Goal: Information Seeking & Learning: Learn about a topic

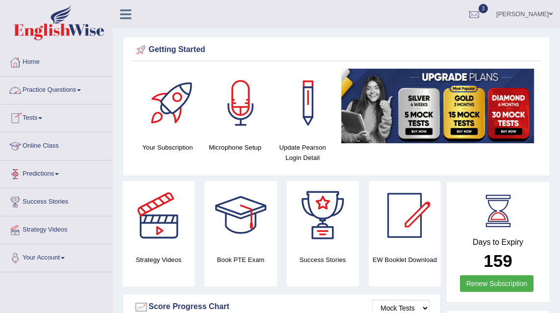
click at [46, 88] on link "Practice Questions" at bounding box center [56, 89] width 112 height 25
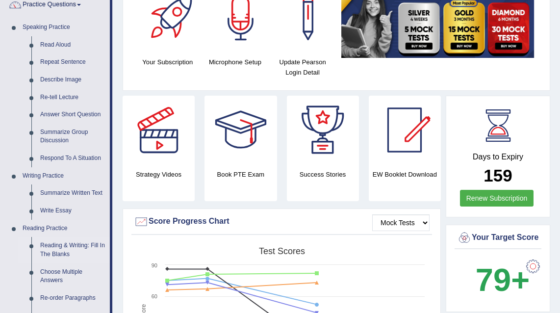
scroll to position [191, 0]
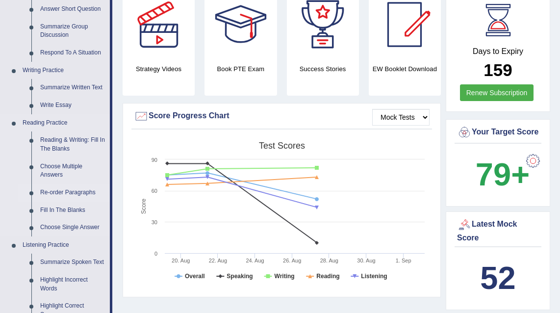
click at [66, 194] on link "Re-order Paragraphs" at bounding box center [73, 193] width 74 height 18
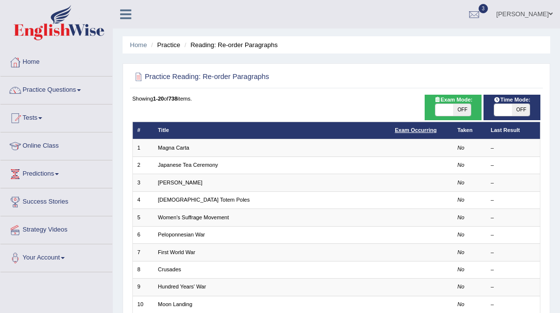
click at [417, 131] on link "Exam Occurring" at bounding box center [416, 130] width 42 height 6
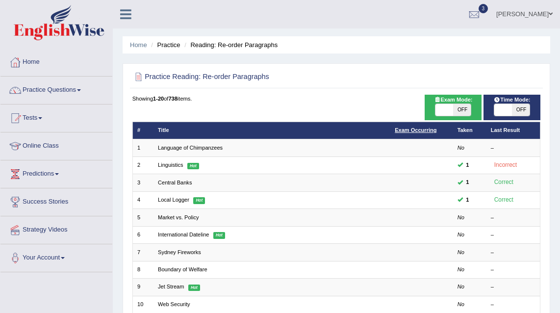
click at [422, 130] on link "Exam Occurring" at bounding box center [416, 130] width 42 height 6
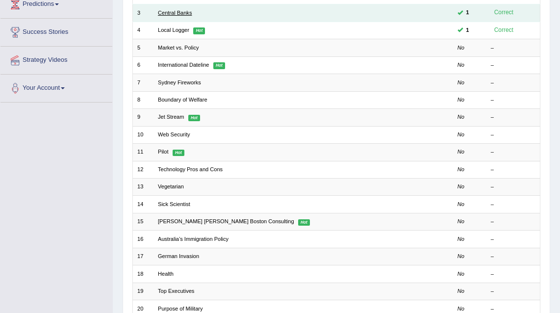
scroll to position [203, 0]
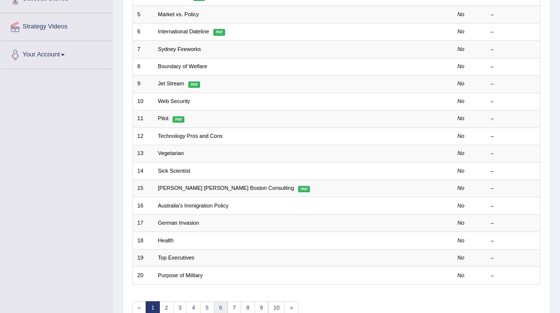
click at [216, 307] on link "6" at bounding box center [221, 308] width 14 height 14
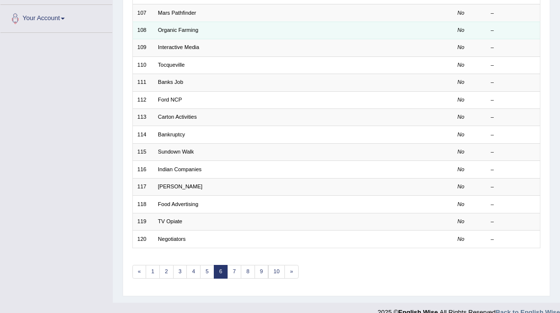
scroll to position [244, 0]
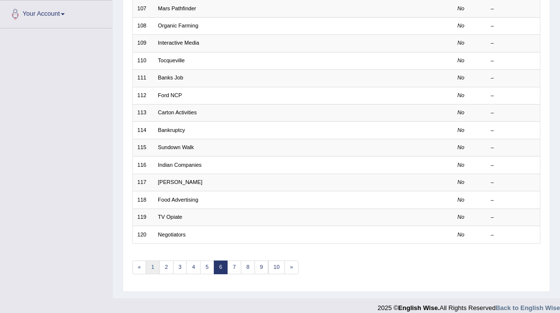
click at [157, 267] on link "1" at bounding box center [153, 268] width 14 height 14
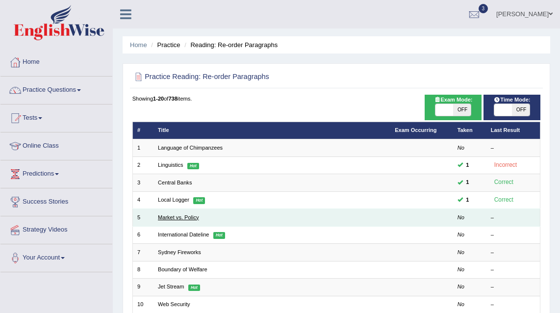
click at [177, 214] on link "Market vs. Policy" at bounding box center [178, 217] width 41 height 6
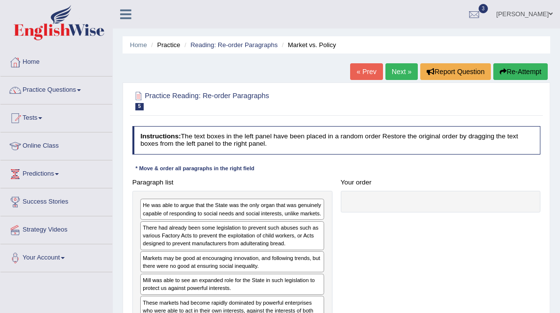
scroll to position [72, 0]
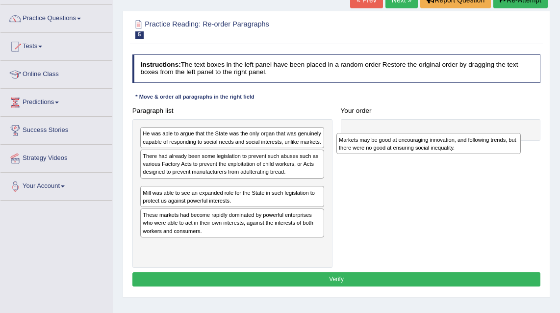
drag, startPoint x: 181, startPoint y: 195, endPoint x: 414, endPoint y: 146, distance: 238.1
click at [414, 146] on div "Markets may be good at encouraging innovation, and following trends, but there …" at bounding box center [429, 143] width 185 height 21
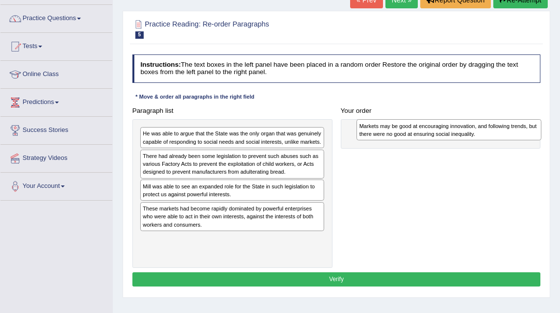
drag, startPoint x: 202, startPoint y: 197, endPoint x: 459, endPoint y: 132, distance: 265.2
click at [459, 132] on div "Markets may be good at encouraging innovation, and following trends, but there …" at bounding box center [449, 129] width 185 height 21
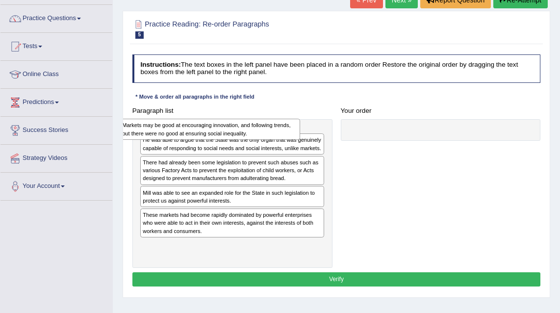
drag, startPoint x: 447, startPoint y: 137, endPoint x: 182, endPoint y: 132, distance: 265.6
click at [182, 132] on div "Markets may be good at encouraging innovation, and following trends, but there …" at bounding box center [210, 129] width 181 height 21
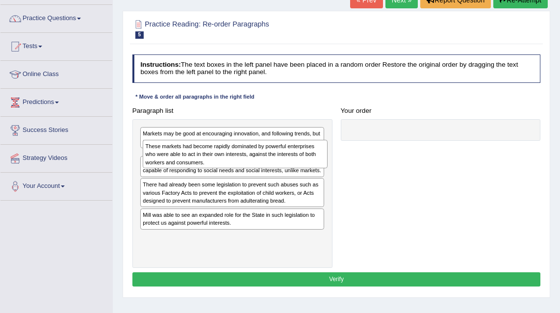
drag, startPoint x: 238, startPoint y: 246, endPoint x: 243, endPoint y: 161, distance: 85.1
click at [243, 161] on div "These markets had become rapidly dominated by powerful enterprises who were abl…" at bounding box center [235, 154] width 185 height 29
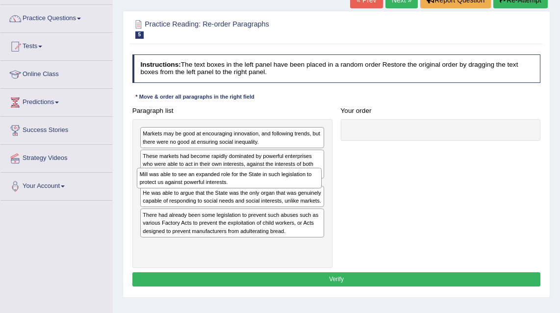
drag, startPoint x: 181, startPoint y: 252, endPoint x: 180, endPoint y: 192, distance: 59.9
click at [180, 192] on div "Markets may be good at encouraging innovation, and following trends, but there …" at bounding box center [233, 193] width 200 height 149
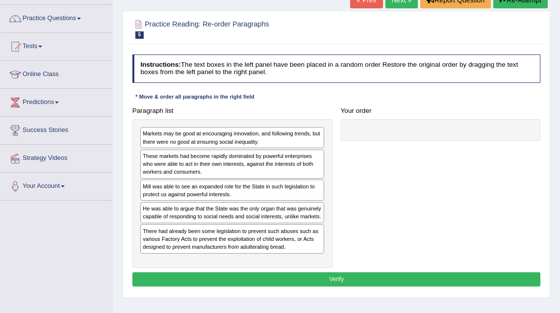
click at [288, 279] on button "Verify" at bounding box center [337, 279] width 409 height 14
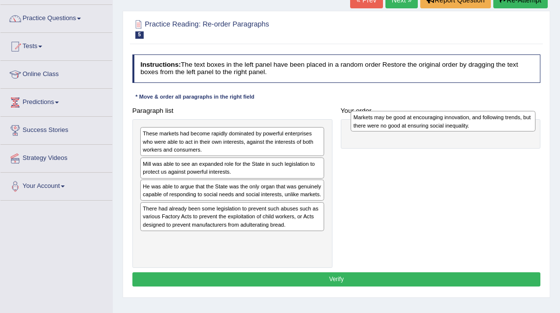
drag, startPoint x: 276, startPoint y: 138, endPoint x: 527, endPoint y: 124, distance: 251.2
click at [527, 124] on div "Markets may be good at encouraging innovation, and following trends, but there …" at bounding box center [443, 121] width 185 height 21
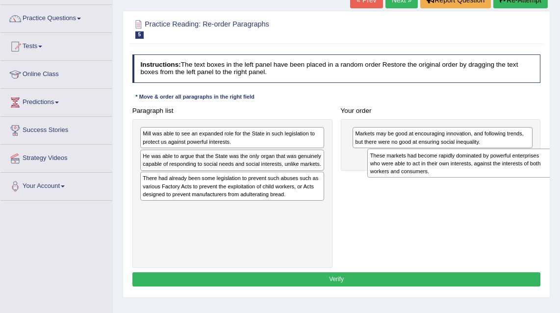
drag, startPoint x: 289, startPoint y: 142, endPoint x: 547, endPoint y: 170, distance: 260.1
click at [547, 170] on div "These markets had become rapidly dominated by powerful enterprises who were abl…" at bounding box center [460, 163] width 185 height 29
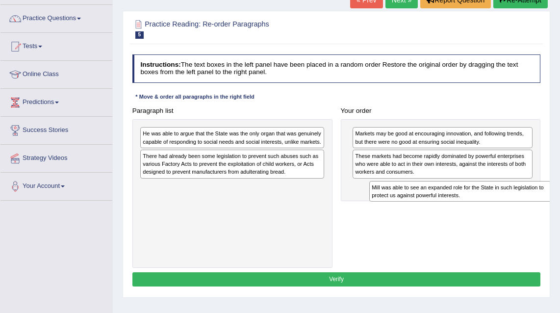
drag, startPoint x: 293, startPoint y: 136, endPoint x: 565, endPoint y: 203, distance: 280.1
click at [560, 203] on html "Toggle navigation Home Practice Questions Speaking Practice Read Aloud Repeat S…" at bounding box center [280, 84] width 560 height 313
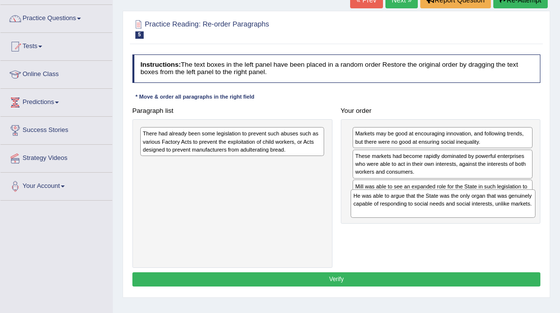
drag, startPoint x: 282, startPoint y: 141, endPoint x: 531, endPoint y: 219, distance: 261.2
click at [531, 219] on div "Paragraph list He was able to argue that the State was the only organ that was …" at bounding box center [336, 186] width 417 height 164
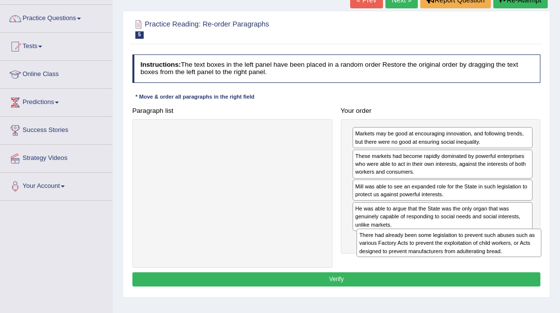
drag, startPoint x: 308, startPoint y: 147, endPoint x: 565, endPoint y: 270, distance: 285.4
click at [560, 241] on html "Toggle navigation Home Practice Questions Speaking Practice Read Aloud Repeat S…" at bounding box center [280, 84] width 560 height 313
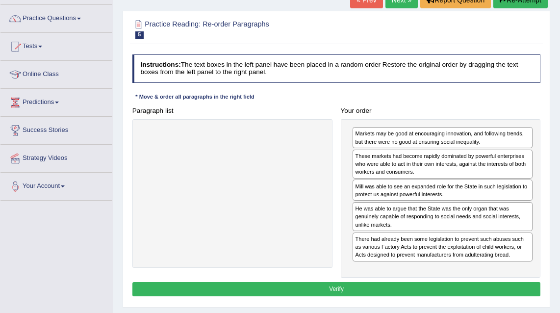
click at [369, 282] on button "Verify" at bounding box center [337, 289] width 409 height 14
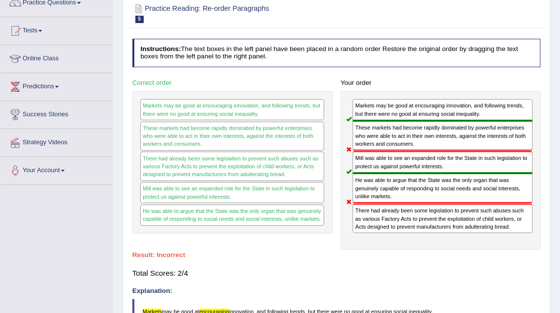
scroll to position [30, 0]
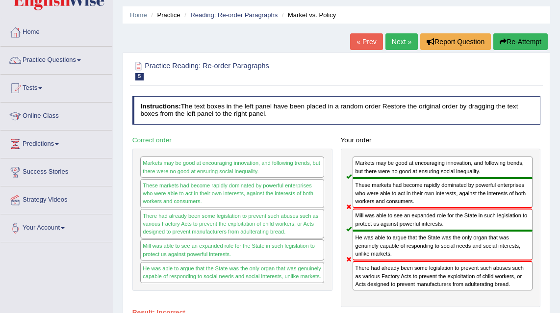
click at [405, 44] on link "Next »" at bounding box center [402, 41] width 32 height 17
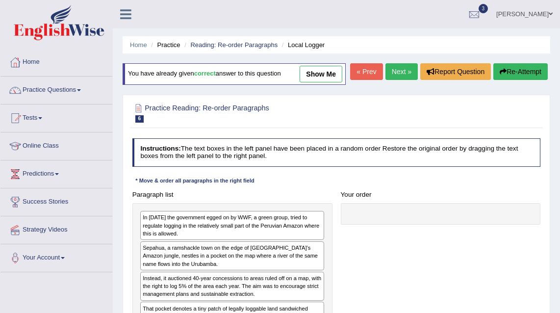
scroll to position [76, 0]
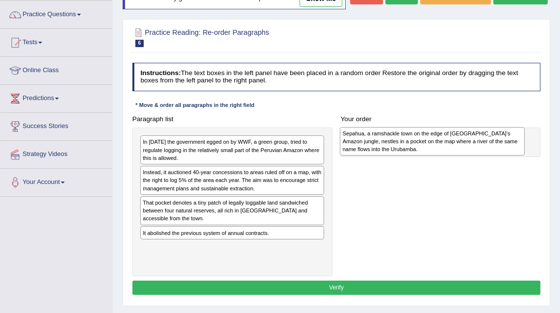
drag, startPoint x: 261, startPoint y: 198, endPoint x: 499, endPoint y: 162, distance: 240.2
click at [499, 156] on div "Sepahua, a ramshackle town on the edge of Peru’s Amazon jungle, nestles in a po…" at bounding box center [432, 141] width 185 height 29
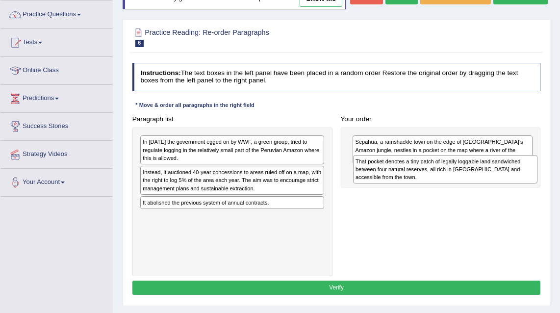
drag, startPoint x: 238, startPoint y: 230, endPoint x: 490, endPoint y: 197, distance: 254.9
click at [490, 184] on div "That pocket denotes a tiny patch of legally loggable land sandwiched between fo…" at bounding box center [445, 169] width 185 height 29
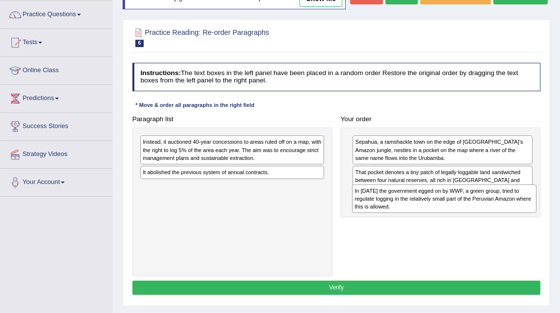
drag, startPoint x: 313, startPoint y: 172, endPoint x: 565, endPoint y: 234, distance: 259.3
click at [560, 234] on html "Toggle navigation Home Practice Questions Speaking Practice Read Aloud Repeat S…" at bounding box center [280, 80] width 560 height 313
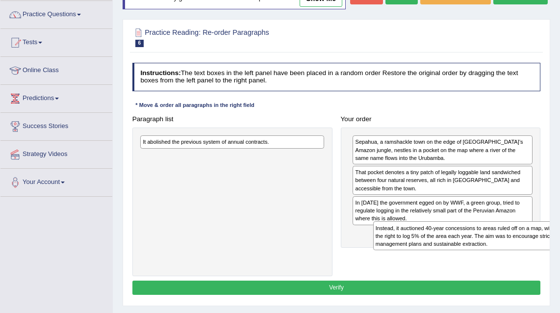
drag, startPoint x: 270, startPoint y: 161, endPoint x: 547, endPoint y: 267, distance: 295.8
click at [547, 250] on div "Instead, it auctioned 40-year concessions to areas ruled off on a map, with the…" at bounding box center [465, 235] width 185 height 29
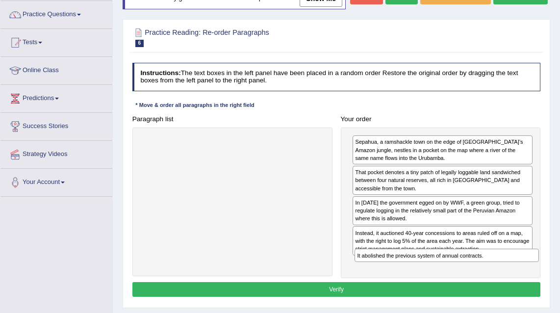
drag, startPoint x: 261, startPoint y: 160, endPoint x: 525, endPoint y: 300, distance: 298.1
click at [525, 300] on div "Instructions: The text boxes in the left panel have been placed in a random ord…" at bounding box center [336, 181] width 413 height 244
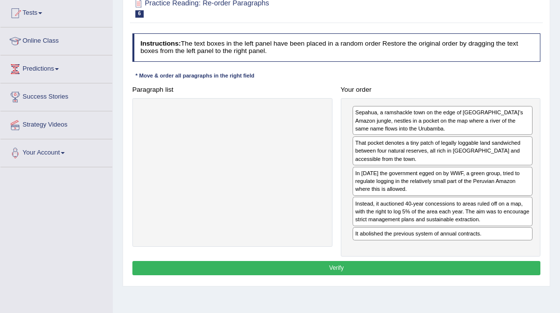
scroll to position [109, 0]
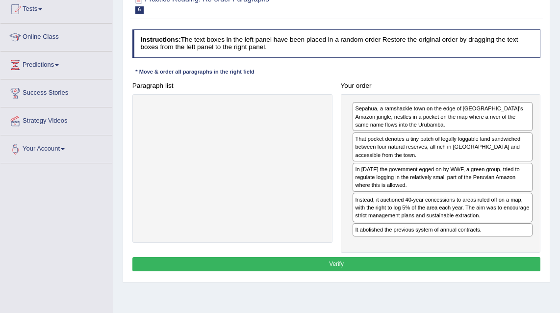
click at [409, 271] on button "Verify" at bounding box center [337, 264] width 409 height 14
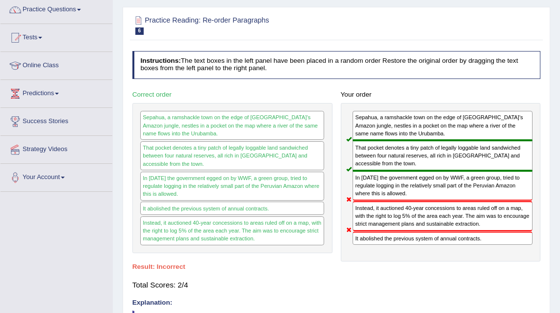
scroll to position [13, 0]
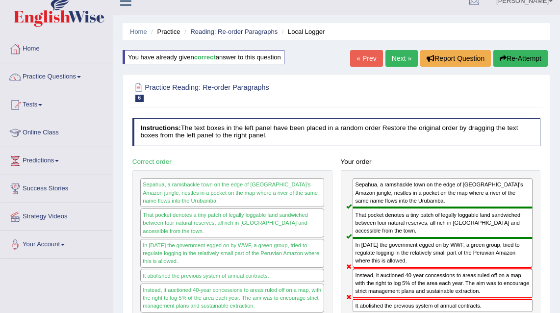
click at [398, 56] on link "Next »" at bounding box center [402, 58] width 32 height 17
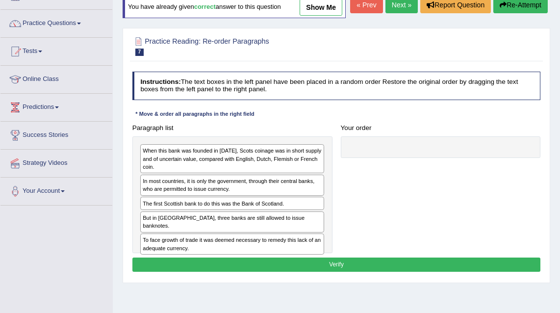
scroll to position [75, 0]
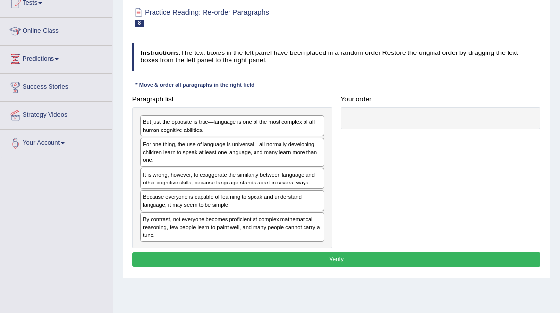
scroll to position [97, 0]
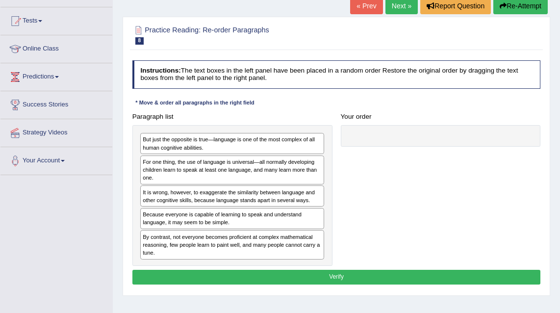
click at [392, 7] on link "Next »" at bounding box center [402, 6] width 32 height 17
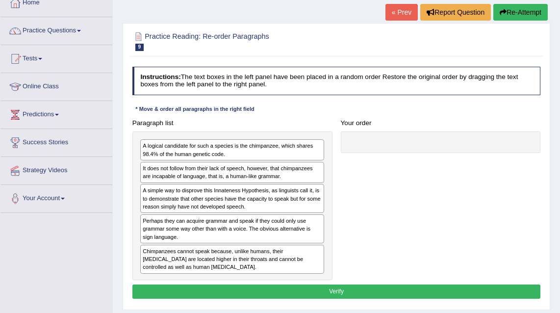
scroll to position [64, 0]
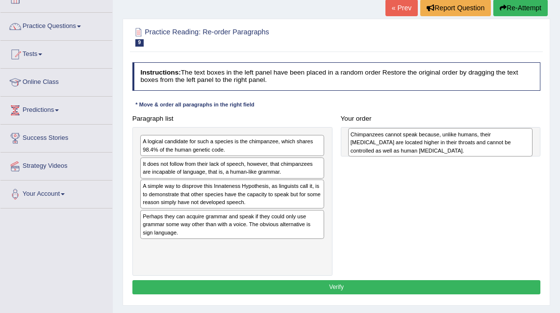
drag, startPoint x: 227, startPoint y: 250, endPoint x: 474, endPoint y: 142, distance: 269.4
click at [474, 142] on div "Chimpanzees cannot speak because, unlike humans, their [MEDICAL_DATA] are locat…" at bounding box center [440, 142] width 185 height 29
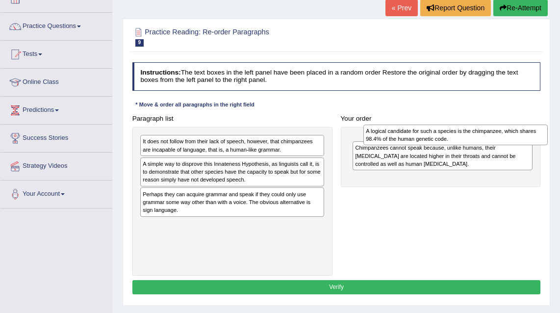
drag, startPoint x: 280, startPoint y: 147, endPoint x: 545, endPoint y: 138, distance: 265.2
click at [545, 138] on div "A logical candidate for such a species is the chimpanzee, which shares 98.4% of…" at bounding box center [456, 135] width 185 height 21
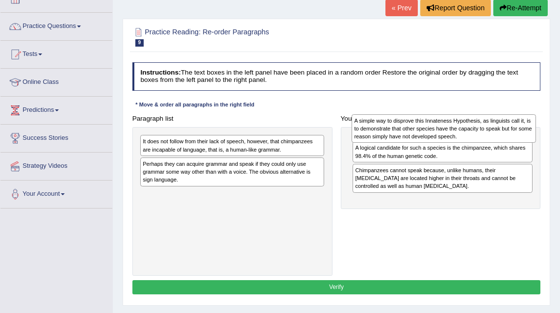
drag, startPoint x: 219, startPoint y: 173, endPoint x: 470, endPoint y: 131, distance: 254.3
click at [470, 131] on div "A simple way to disprove this Innateness Hypothesis, as linguists call it, is t…" at bounding box center [444, 128] width 185 height 29
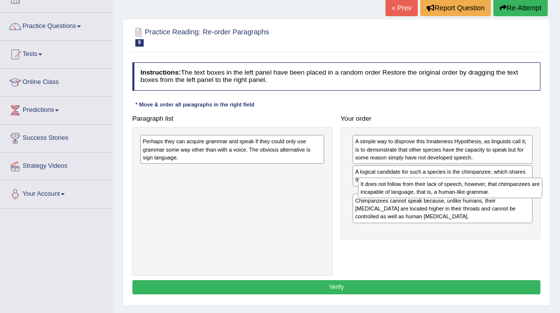
drag, startPoint x: 285, startPoint y: 145, endPoint x: 544, endPoint y: 200, distance: 264.3
click at [544, 200] on div "Paragraph list It does not follow from their lack of speech, however, that chim…" at bounding box center [336, 193] width 417 height 164
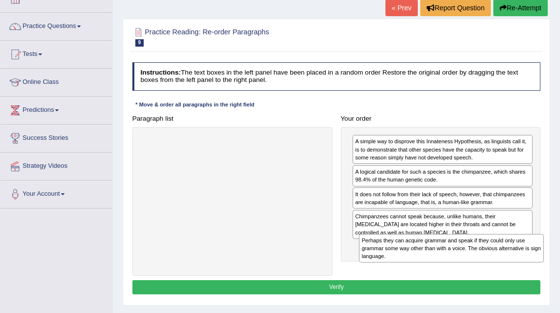
drag, startPoint x: 214, startPoint y: 142, endPoint x: 474, endPoint y: 263, distance: 286.8
click at [474, 263] on div "Paragraph list Perhaps they can acquire grammar and speak if they could only us…" at bounding box center [336, 193] width 417 height 164
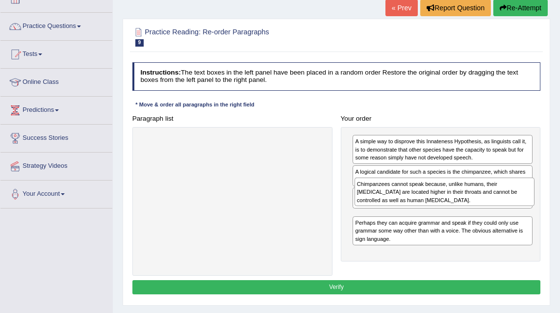
drag, startPoint x: 438, startPoint y: 222, endPoint x: 444, endPoint y: 199, distance: 24.3
click at [444, 199] on div "Chimpanzees cannot speak because, unlike humans, their vocal cords are located …" at bounding box center [445, 192] width 181 height 29
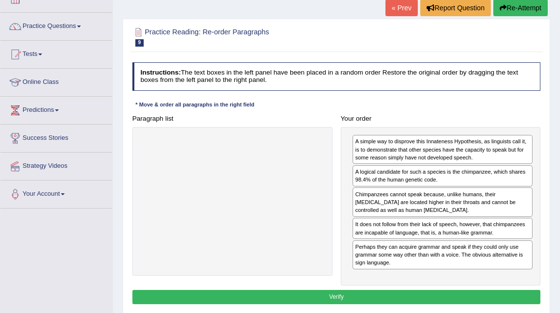
click at [410, 295] on button "Verify" at bounding box center [337, 297] width 409 height 14
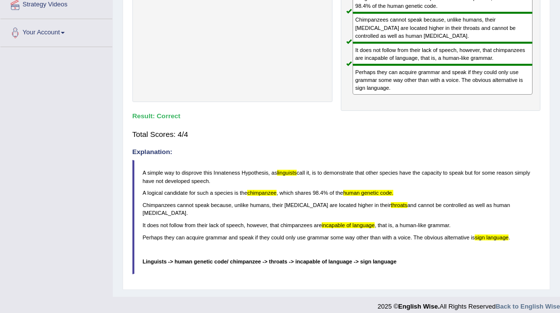
scroll to position [0, 0]
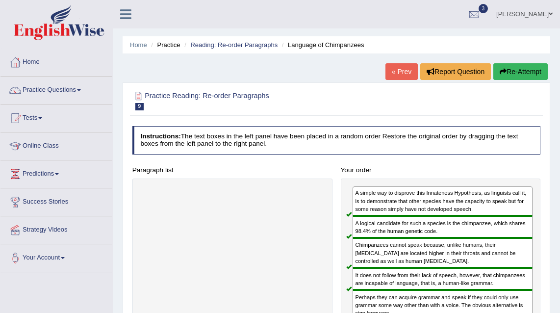
click at [399, 73] on link "« Prev" at bounding box center [402, 71] width 32 height 17
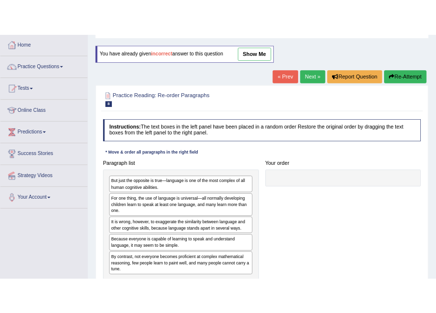
scroll to position [73, 0]
